Goal: Find specific page/section

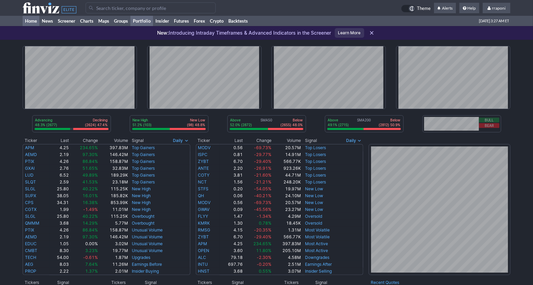
click at [138, 25] on link "Portfolio" at bounding box center [141, 21] width 23 height 10
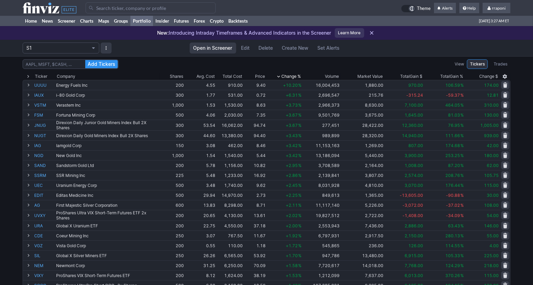
click at [533, 68] on div "Add Tickers View Tickers Trades Ticker Company Shares Avg. Cost Total Cost Pric…" at bounding box center [266, 273] width 533 height 434
click at [28, 18] on link "Home" at bounding box center [31, 21] width 17 height 10
